Goal: Information Seeking & Learning: Learn about a topic

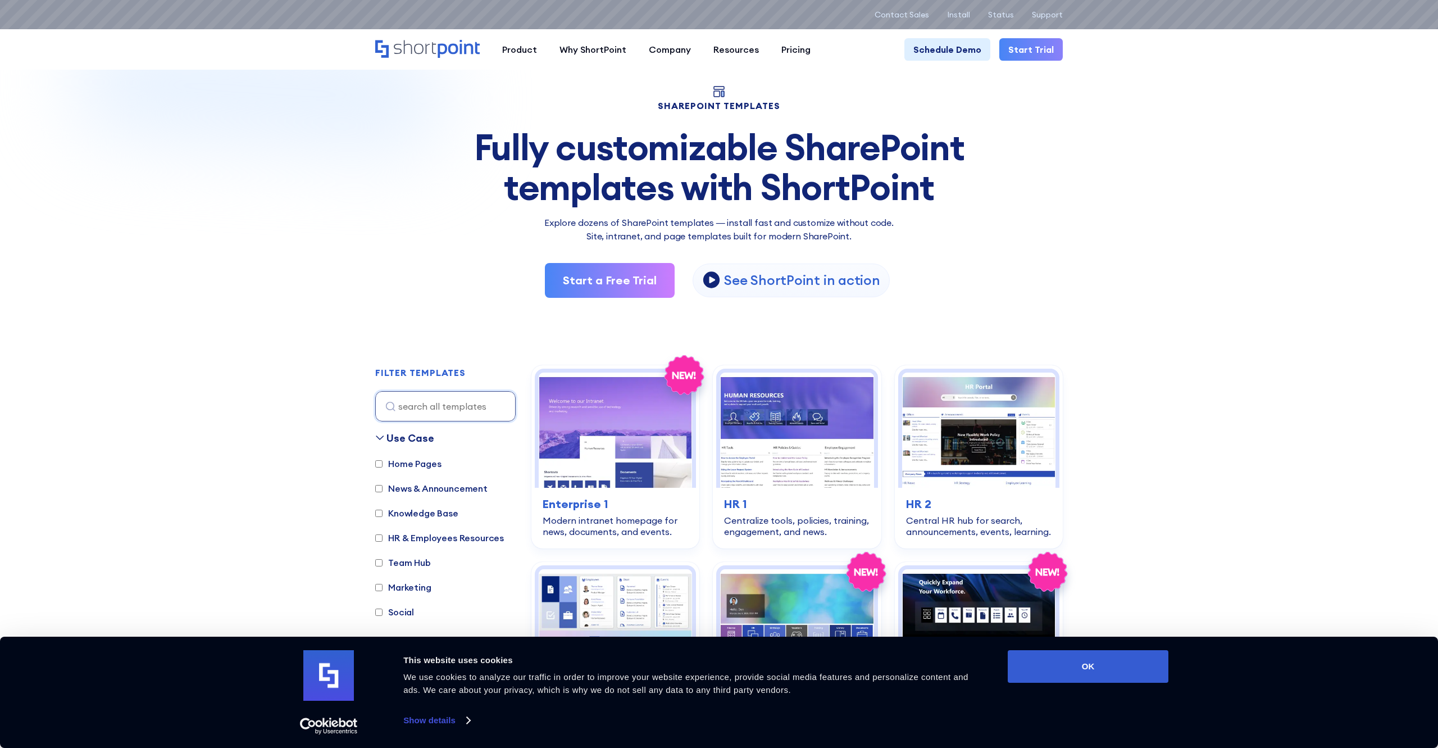
scroll to position [135, 0]
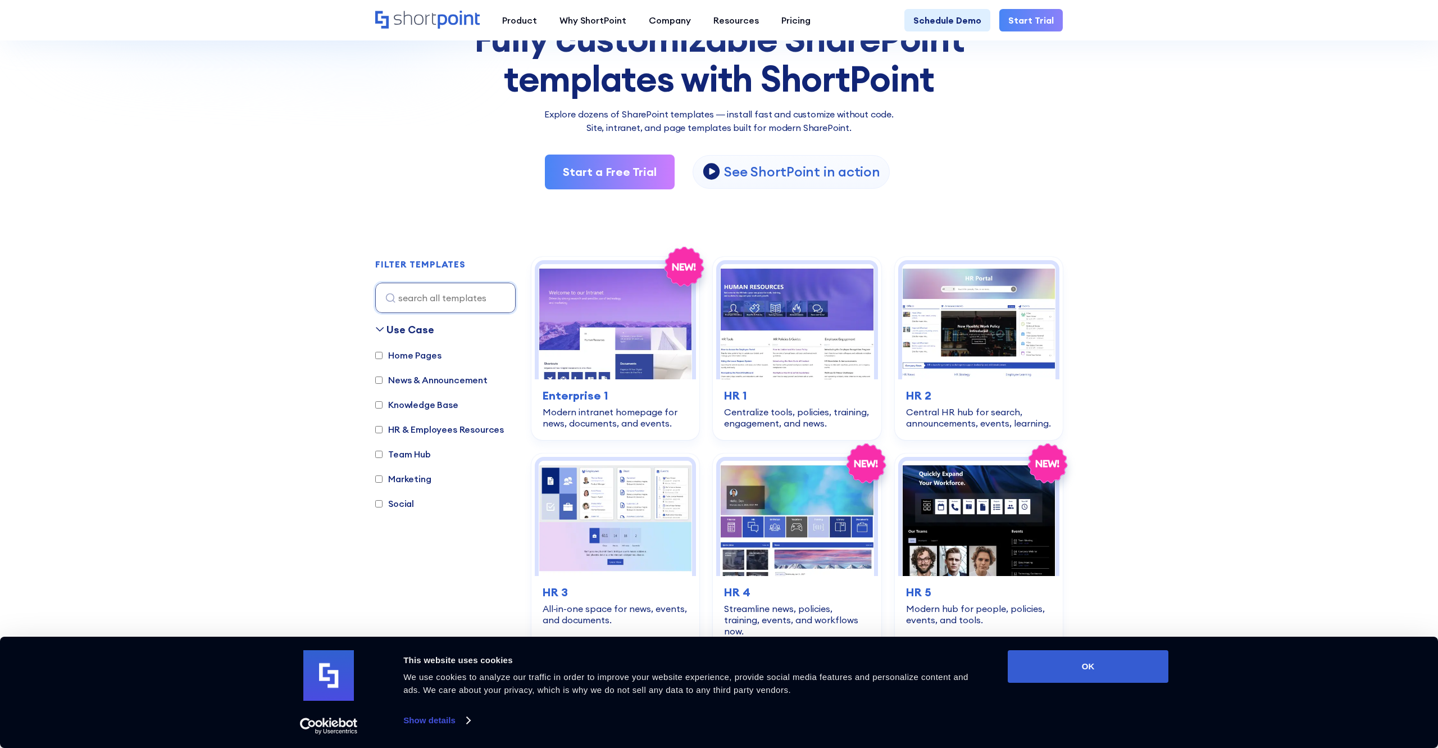
click at [400, 356] on label "Home Pages" at bounding box center [408, 354] width 66 height 13
click at [382, 356] on input "Home Pages" at bounding box center [378, 355] width 7 height 7
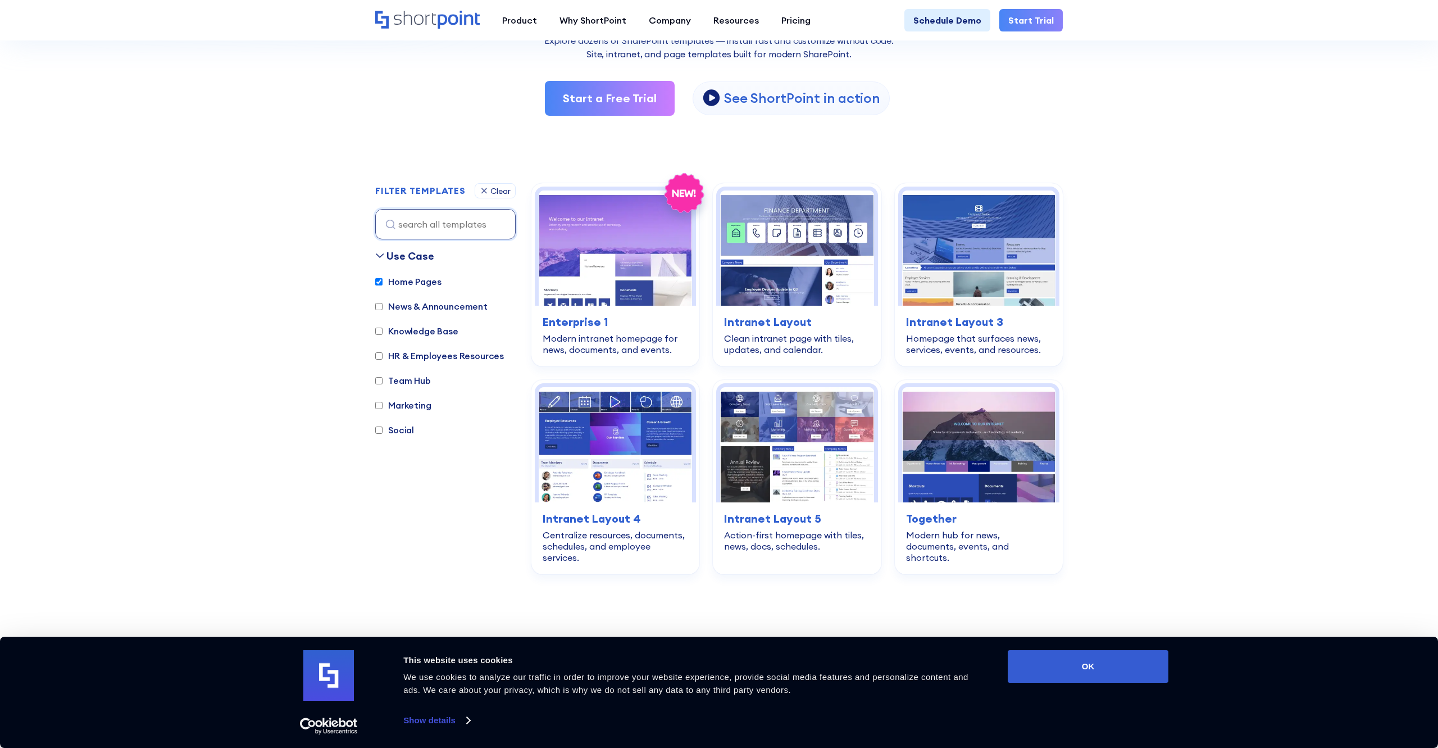
scroll to position [200, 0]
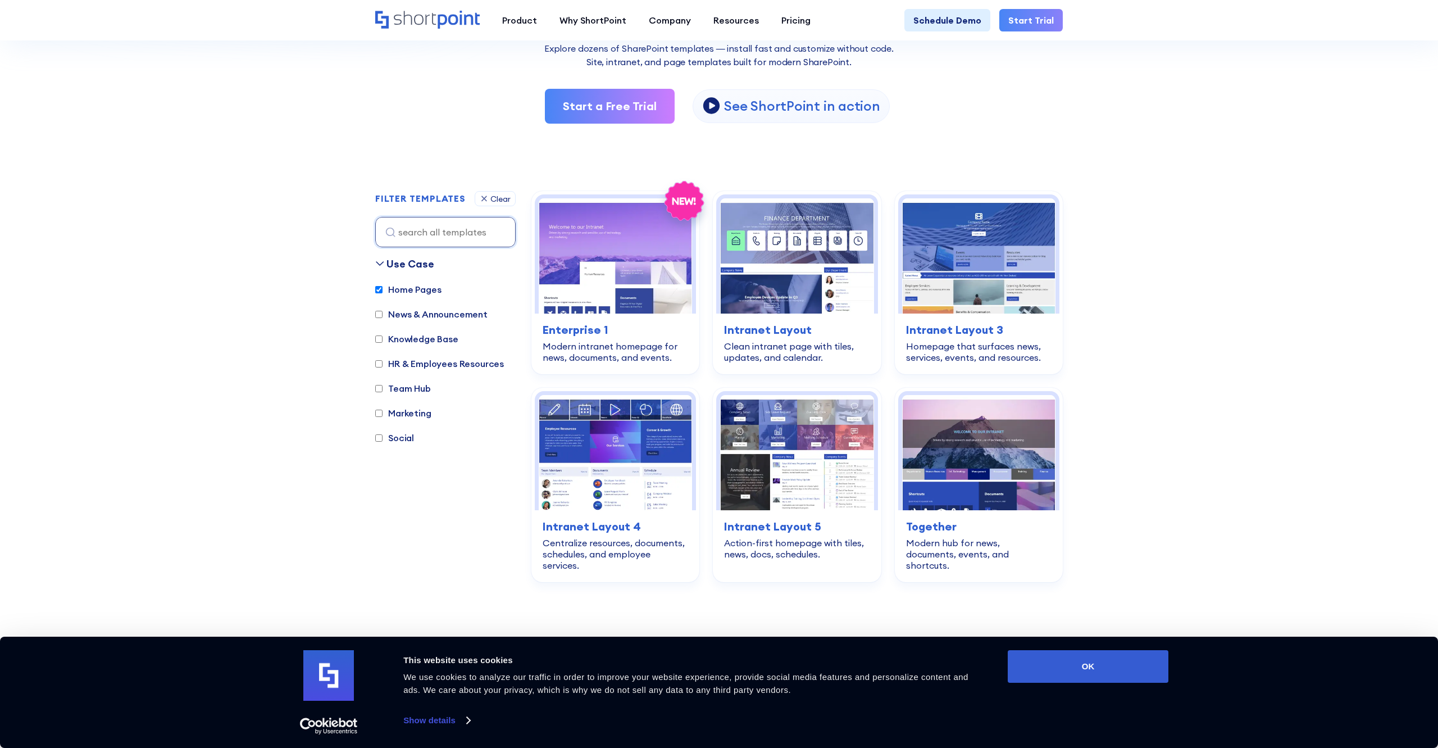
click at [391, 282] on label "Home Pages" at bounding box center [408, 288] width 66 height 13
click at [382, 286] on input "Home Pages" at bounding box center [378, 289] width 7 height 7
checkbox input "false"
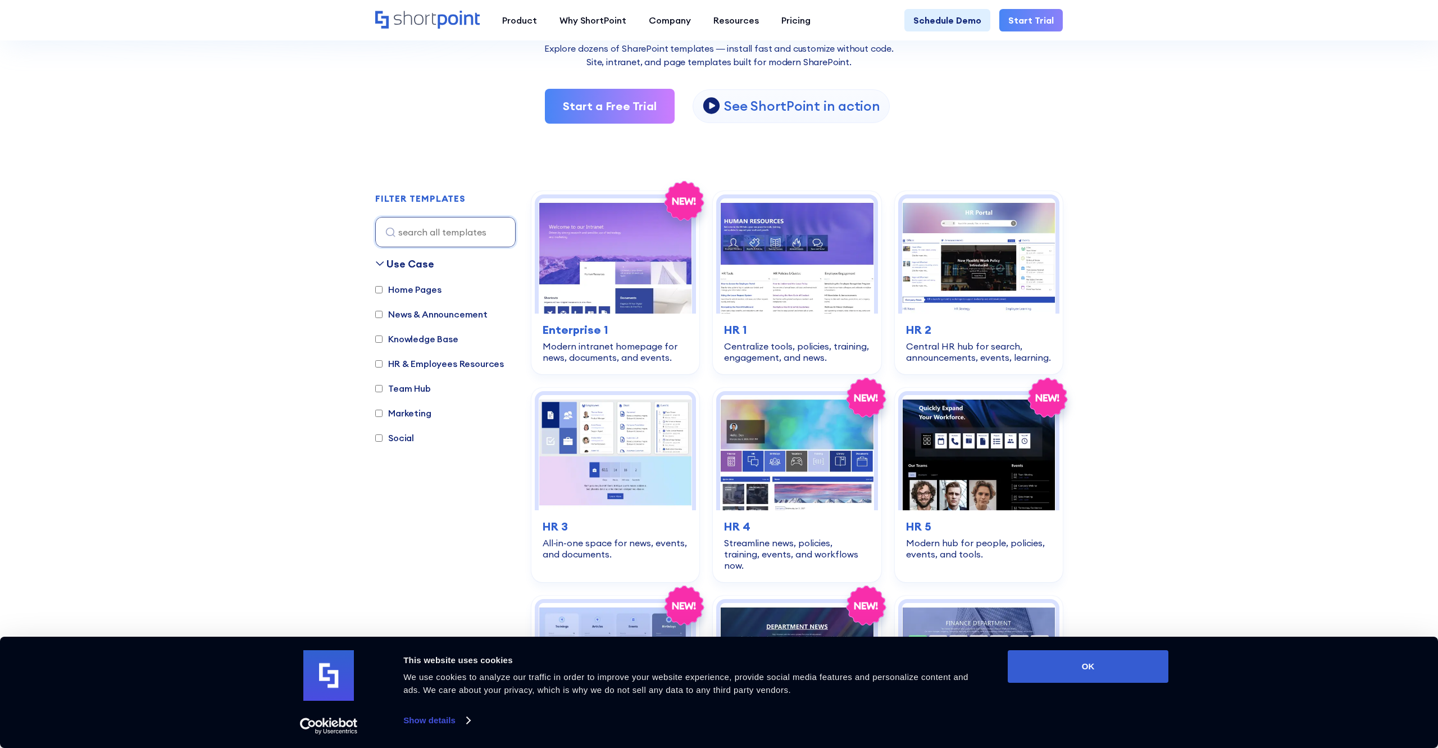
click at [416, 363] on label "HR & Employees Resources" at bounding box center [439, 363] width 129 height 13
click at [382, 363] on input "HR & Employees Resources" at bounding box center [378, 363] width 7 height 7
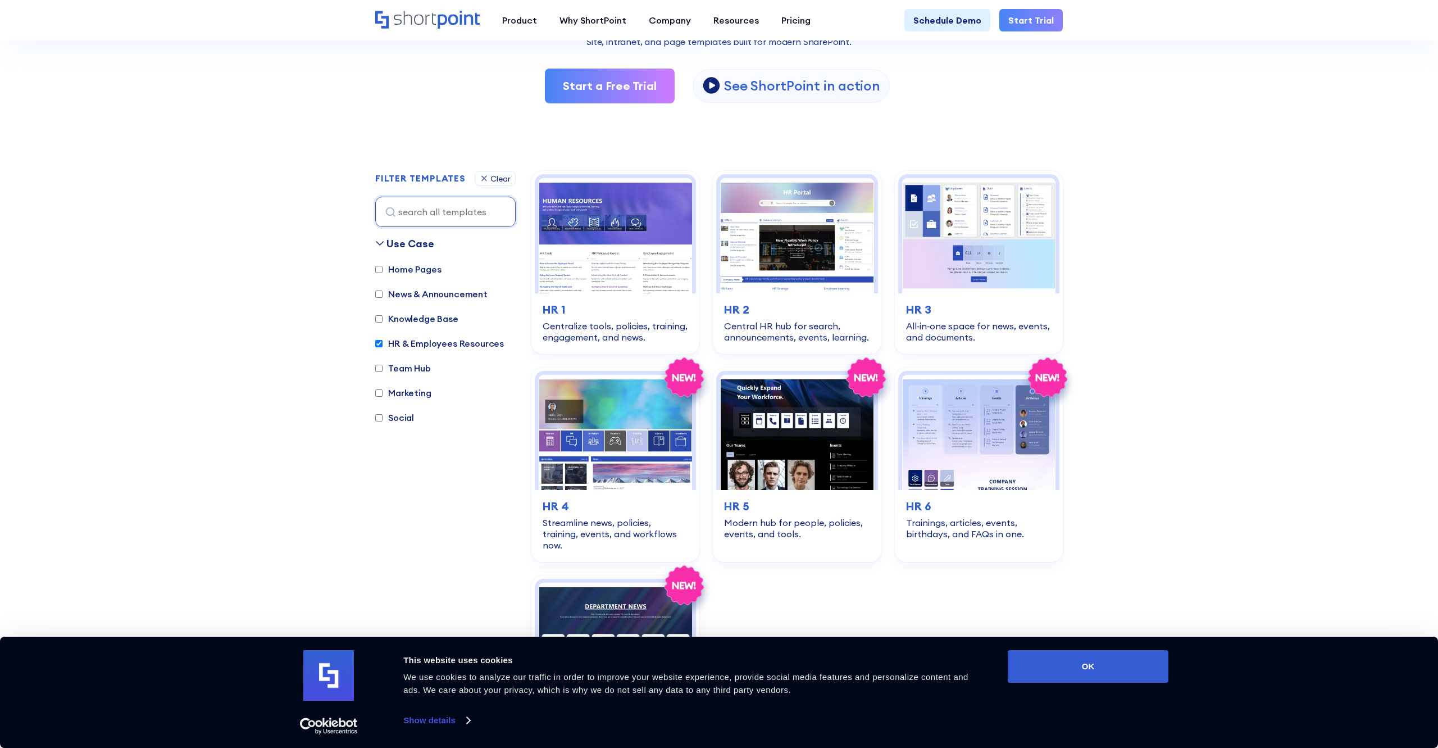
scroll to position [335, 0]
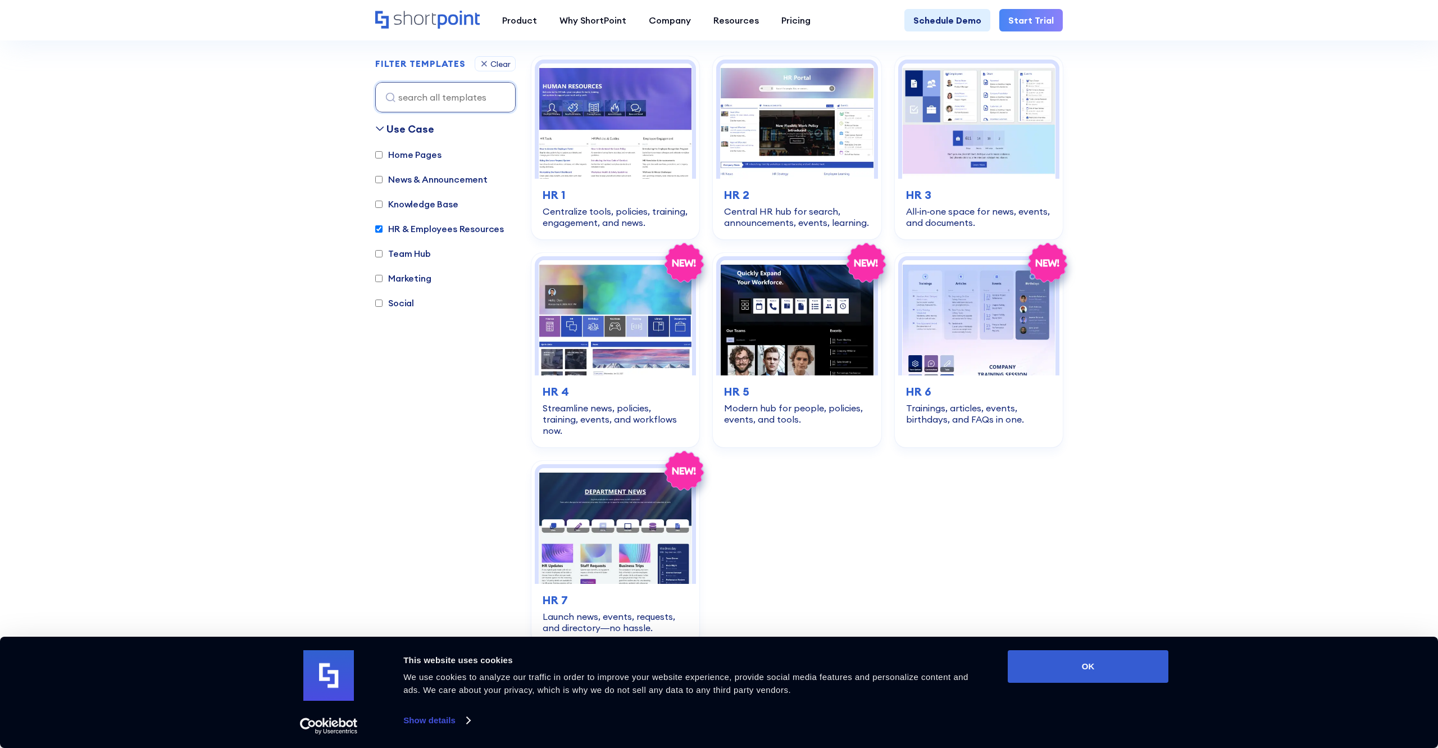
click at [393, 224] on label "HR & Employees Resources" at bounding box center [439, 228] width 129 height 13
click at [382, 225] on input "HR & Employees Resources" at bounding box center [378, 228] width 7 height 7
checkbox input "false"
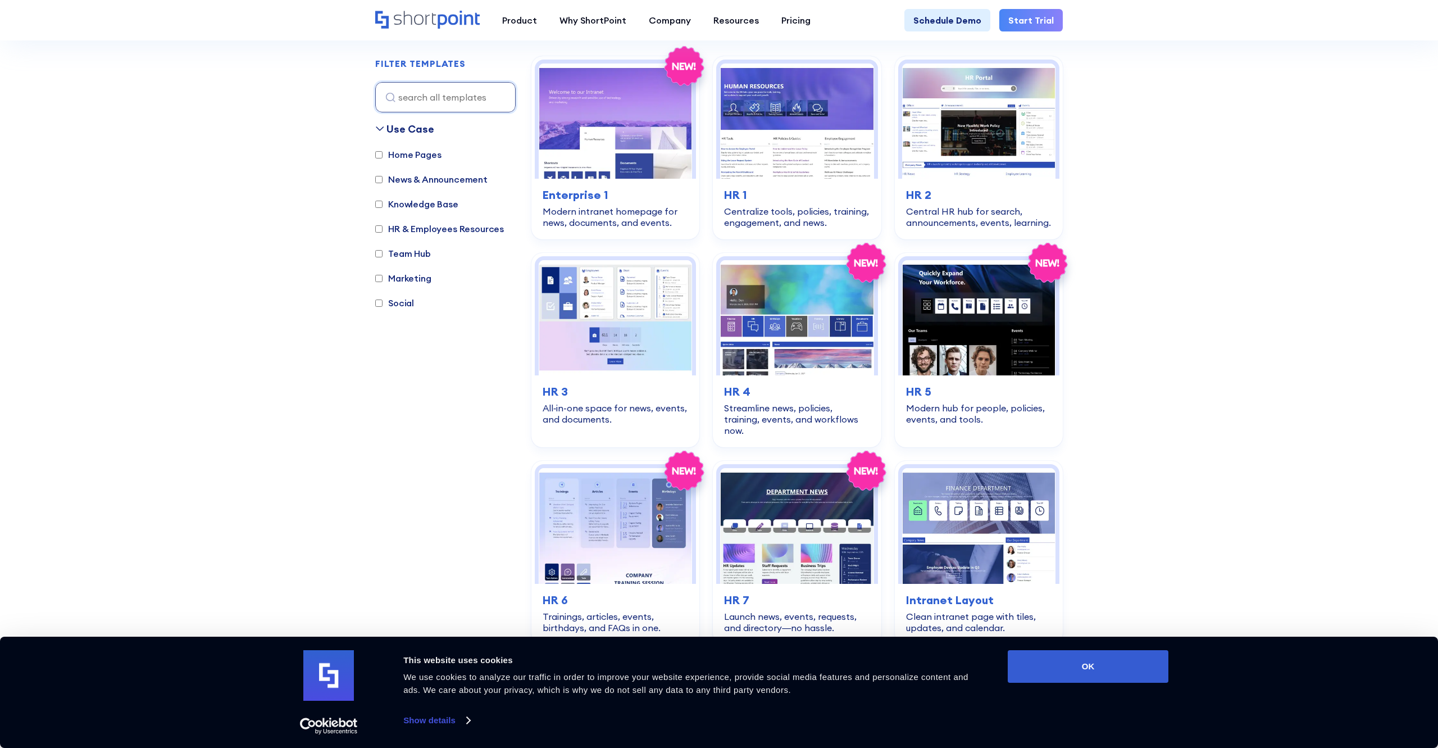
click at [411, 278] on label "Marketing" at bounding box center [403, 277] width 56 height 13
click at [382, 278] on input "Marketing" at bounding box center [378, 278] width 7 height 7
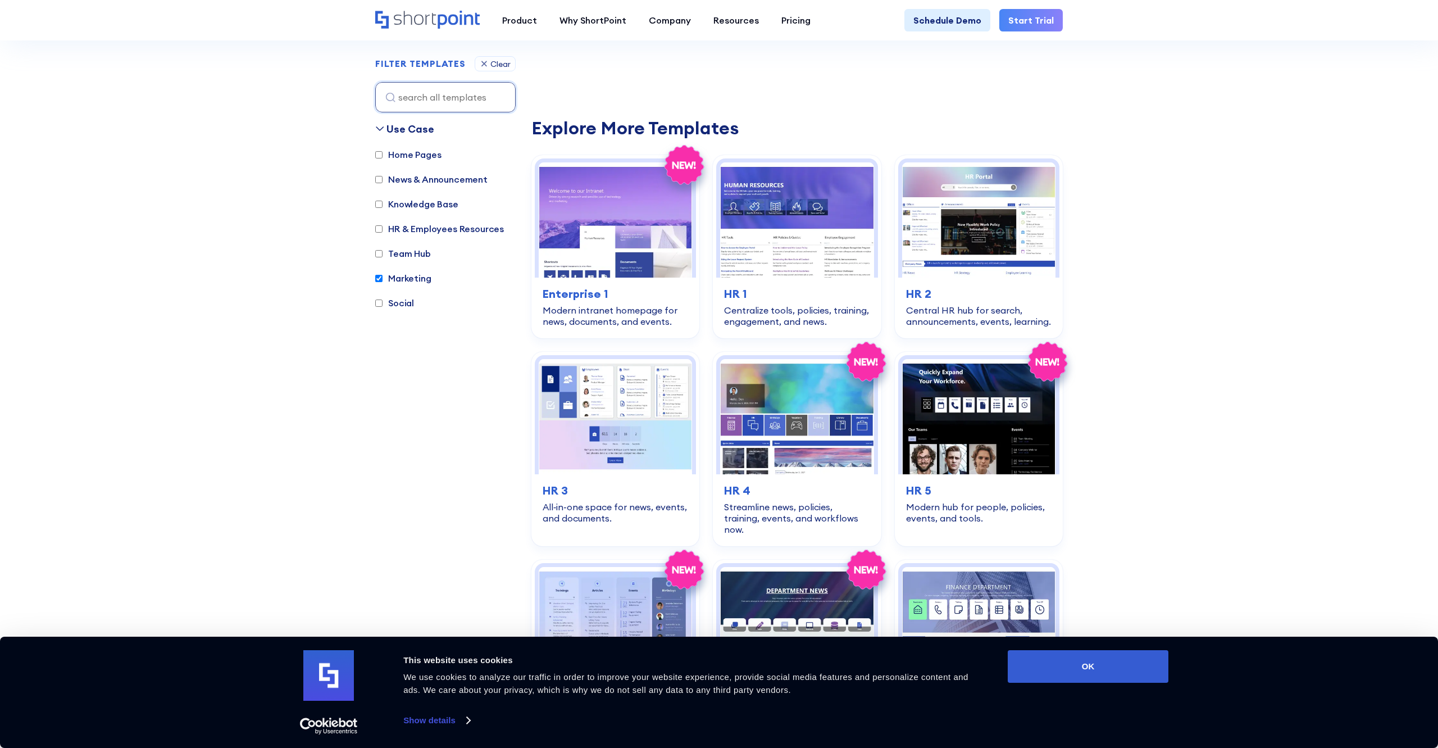
click at [411, 277] on label "Marketing" at bounding box center [403, 277] width 56 height 13
click at [382, 277] on input "Marketing" at bounding box center [378, 278] width 7 height 7
checkbox input "false"
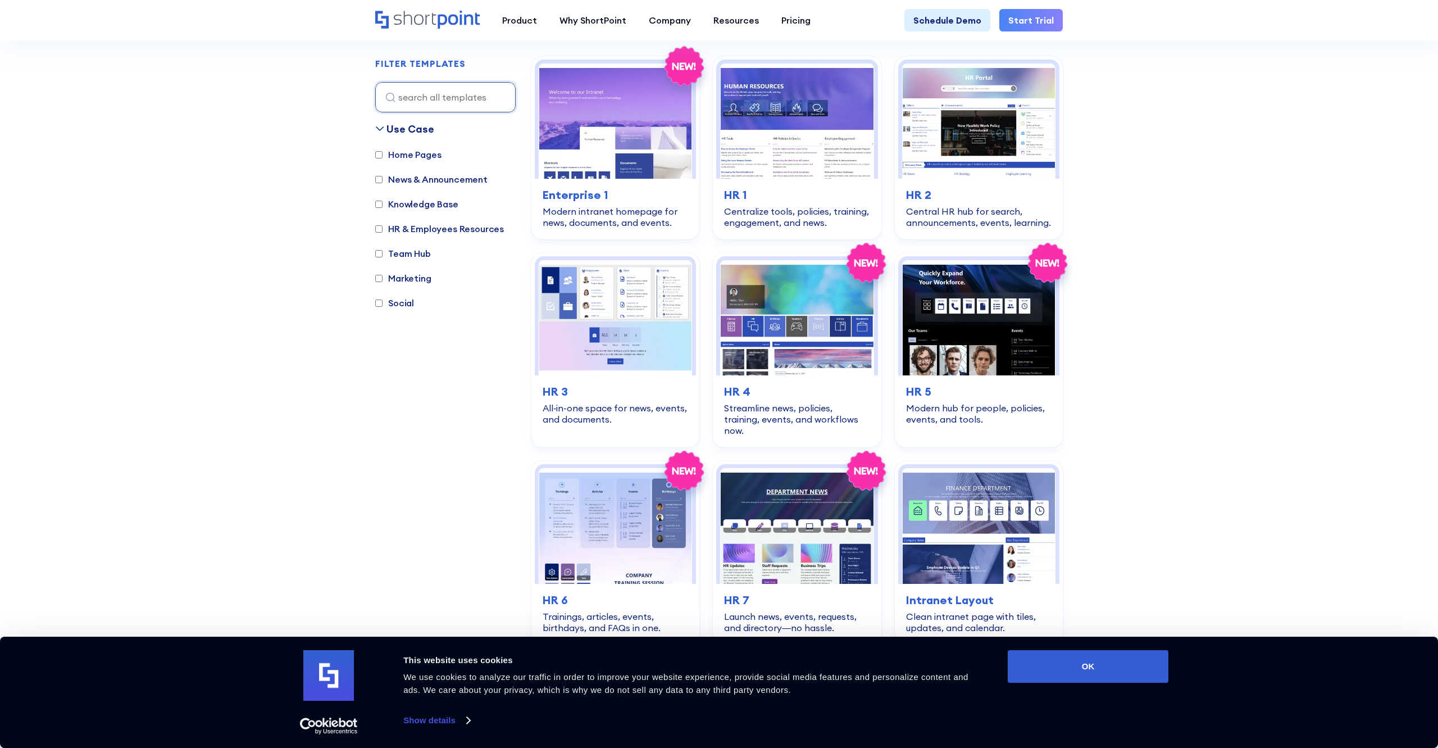
click at [406, 302] on label "Social" at bounding box center [394, 302] width 39 height 13
click at [382, 302] on input "Social" at bounding box center [378, 302] width 7 height 7
checkbox input "true"
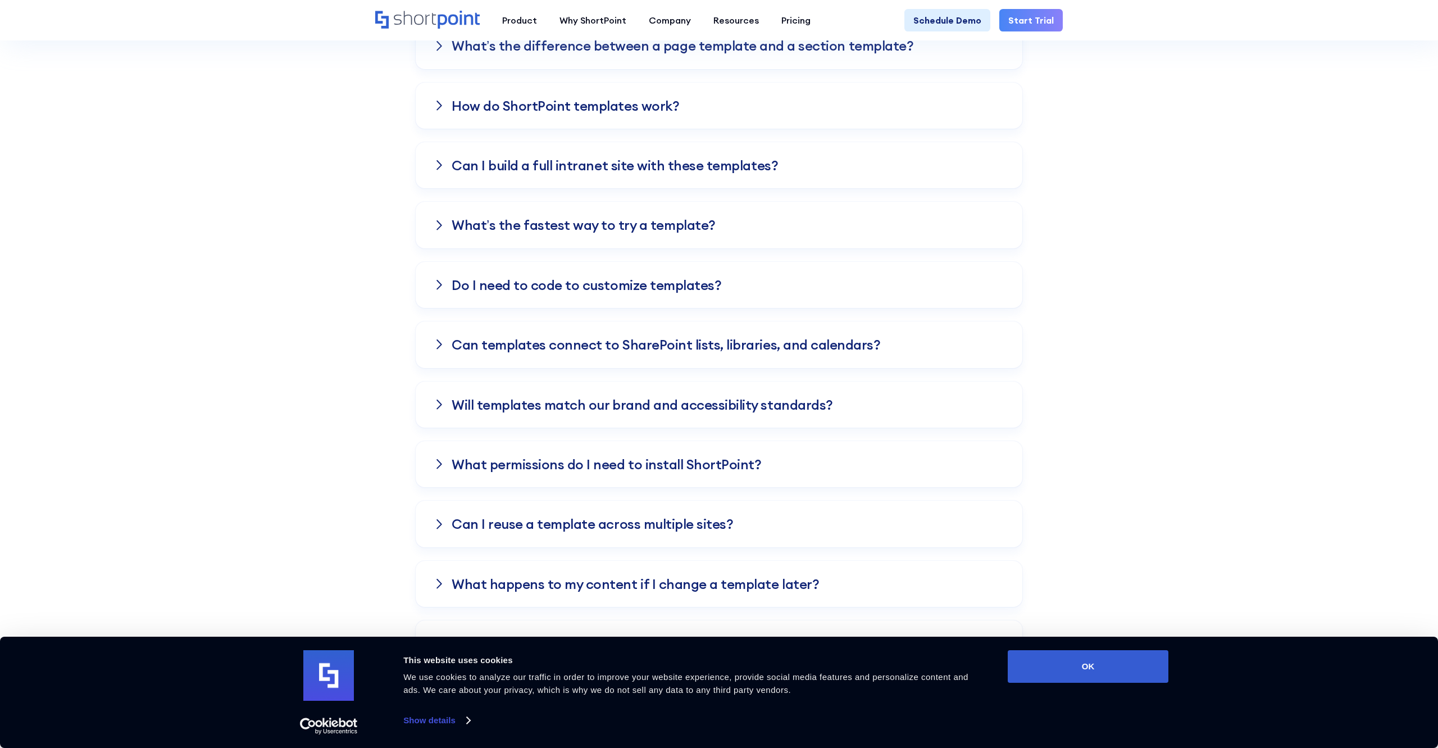
scroll to position [2861, 0]
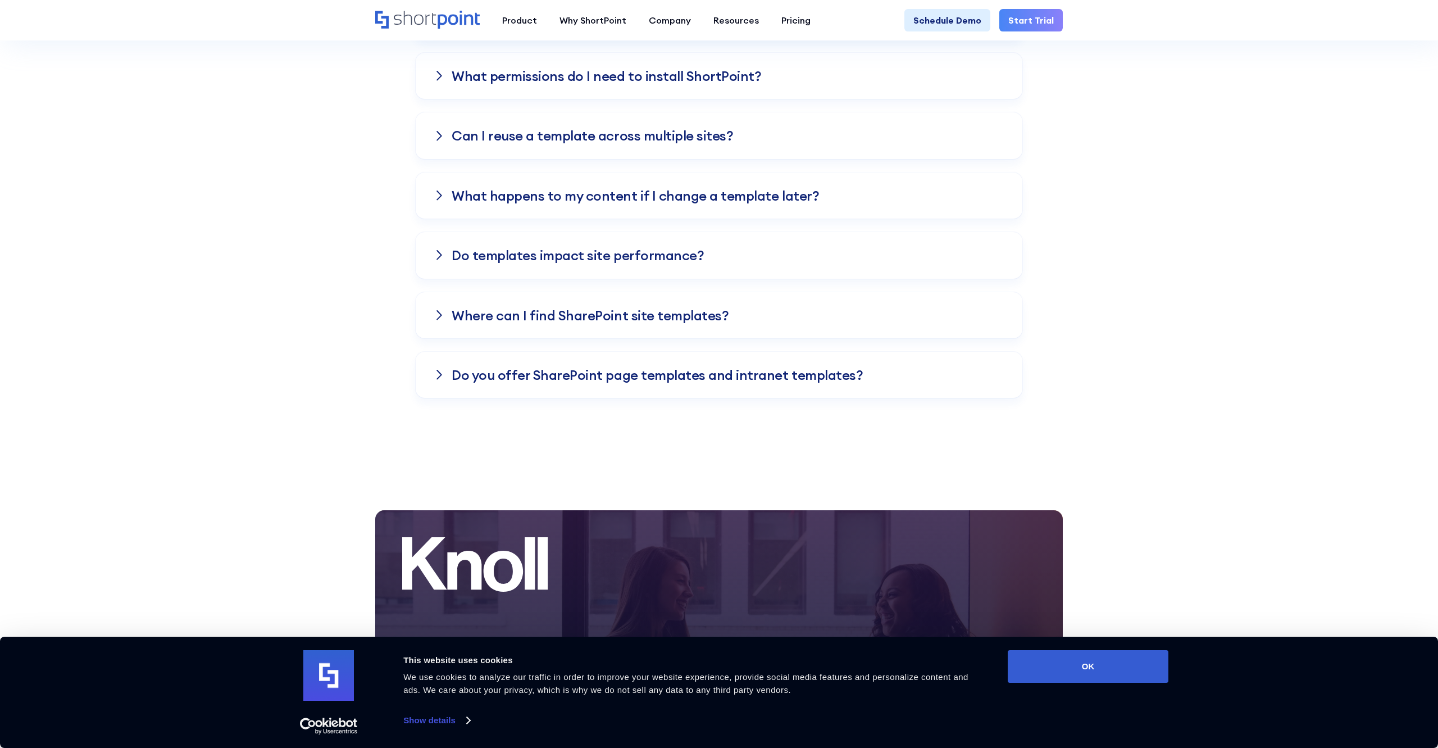
click at [539, 308] on h3 "Where can I find SharePoint site templates?" at bounding box center [590, 315] width 277 height 15
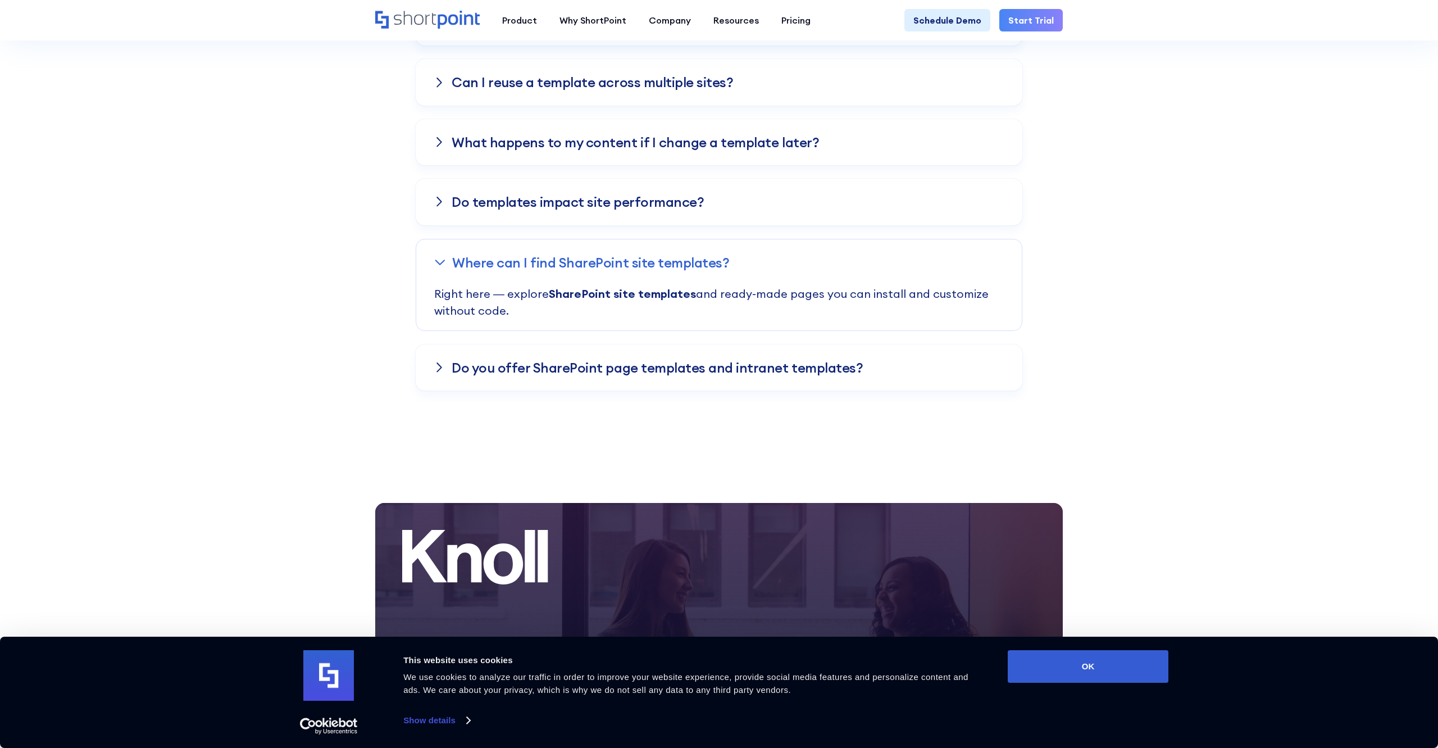
scroll to position [3051, 0]
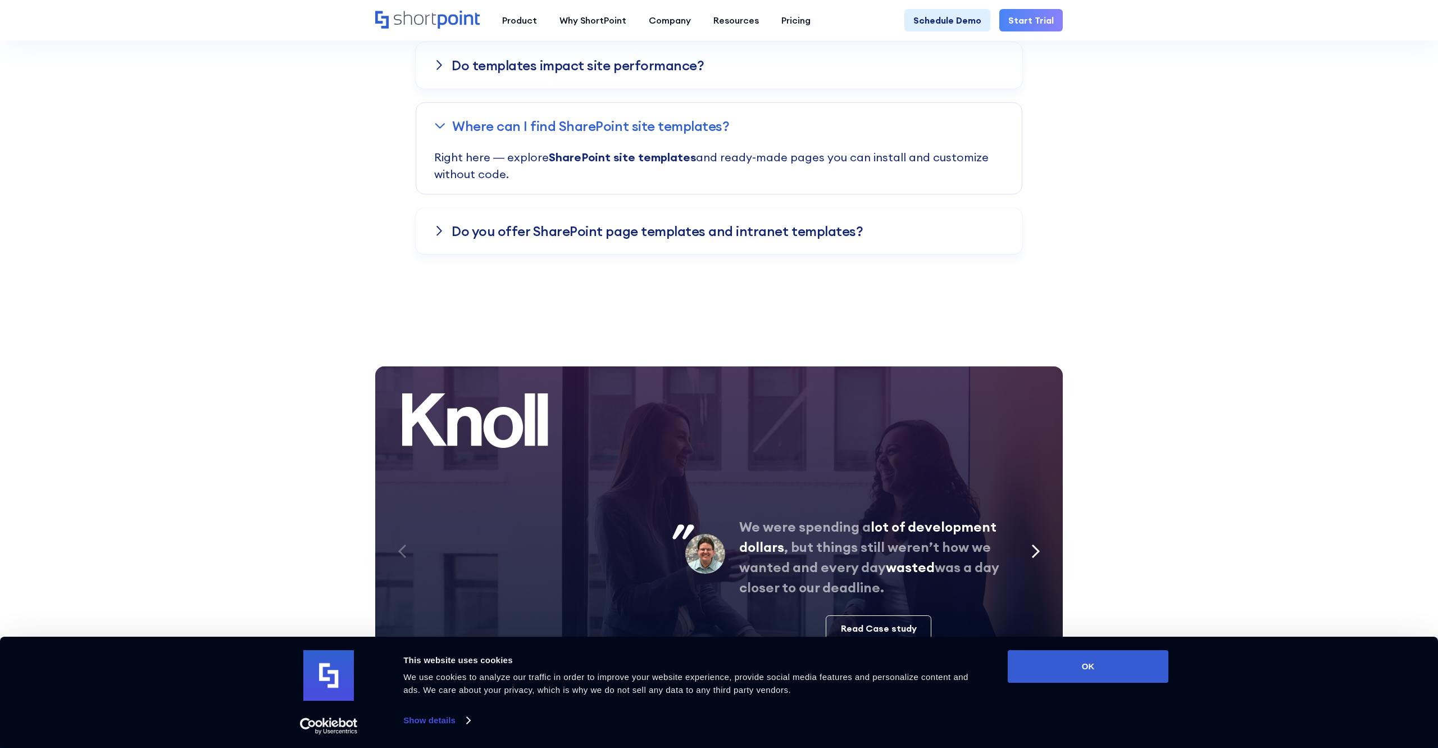
click at [596, 218] on div "Do you offer SharePoint page templates and intranet templates?" at bounding box center [719, 231] width 607 height 46
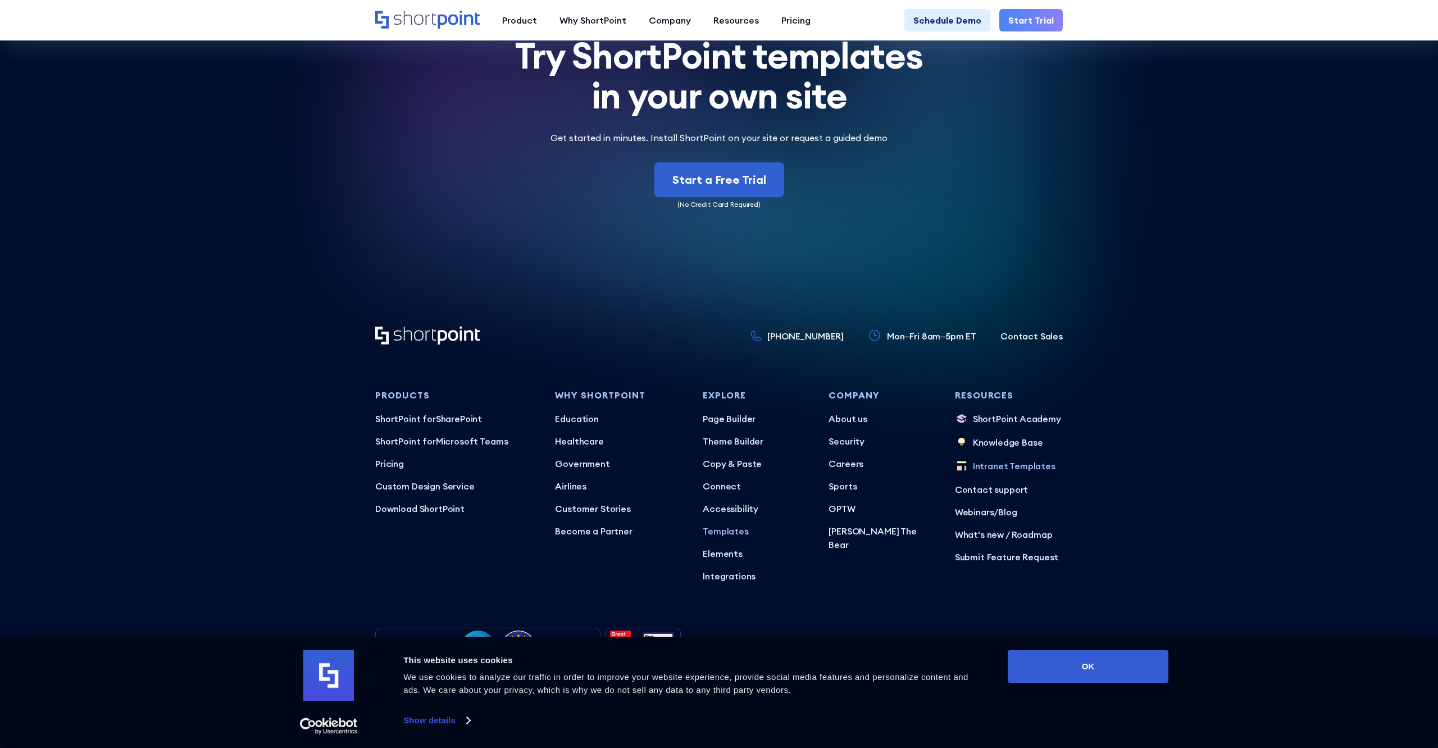
scroll to position [3909, 0]
